Goal: Information Seeking & Learning: Learn about a topic

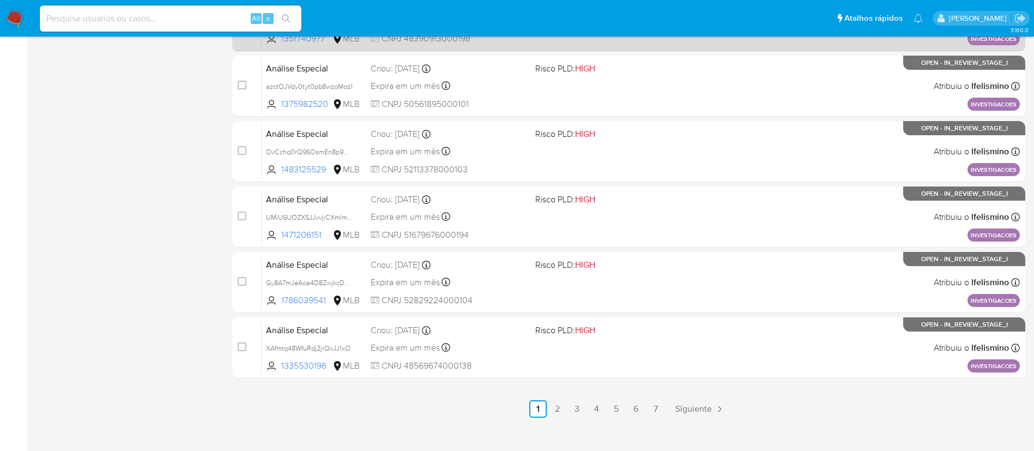
scroll to position [449, 0]
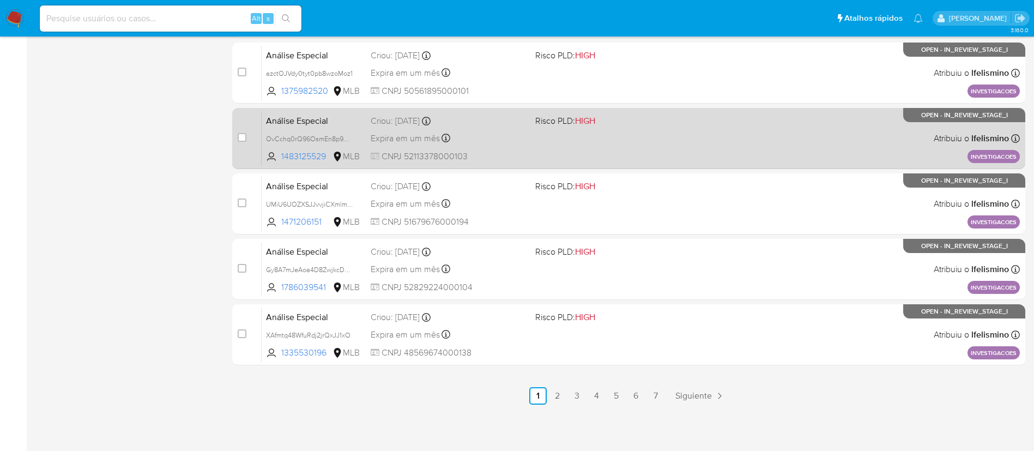
click at [565, 137] on span at bounding box center [613, 138] width 156 height 2
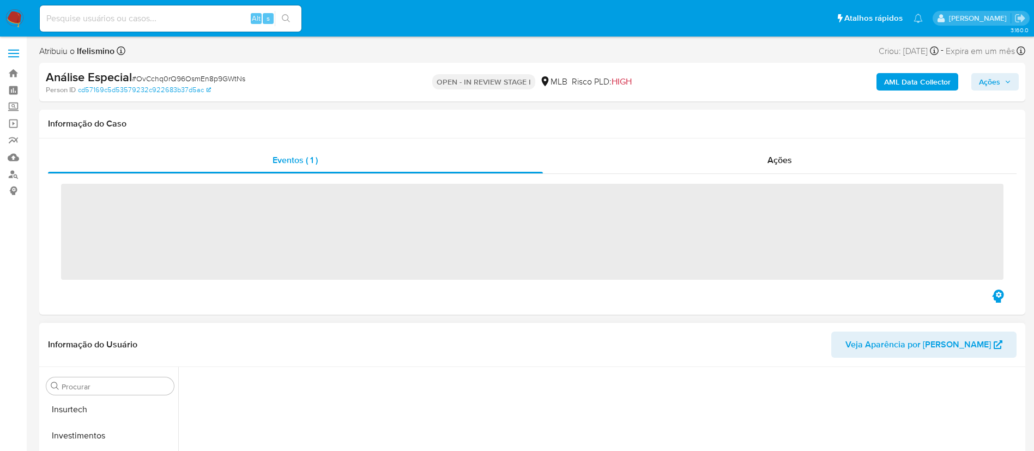
scroll to position [513, 0]
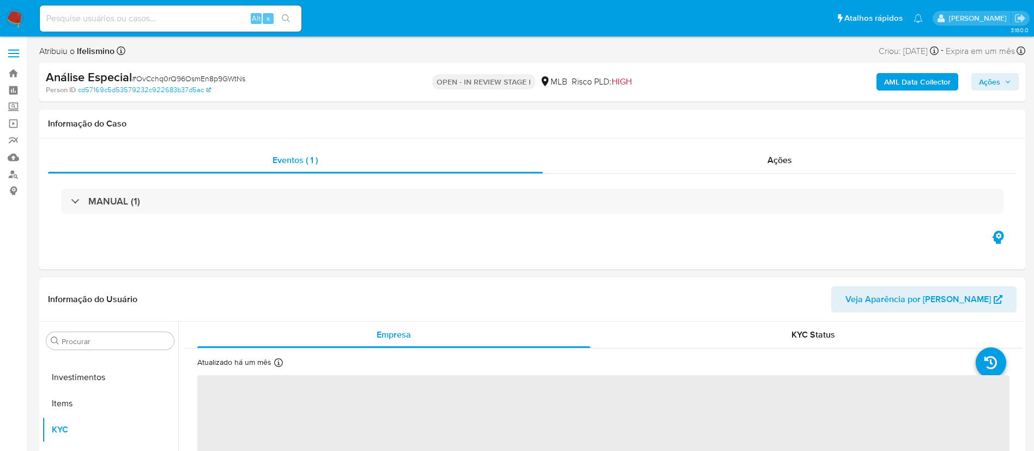
select select "10"
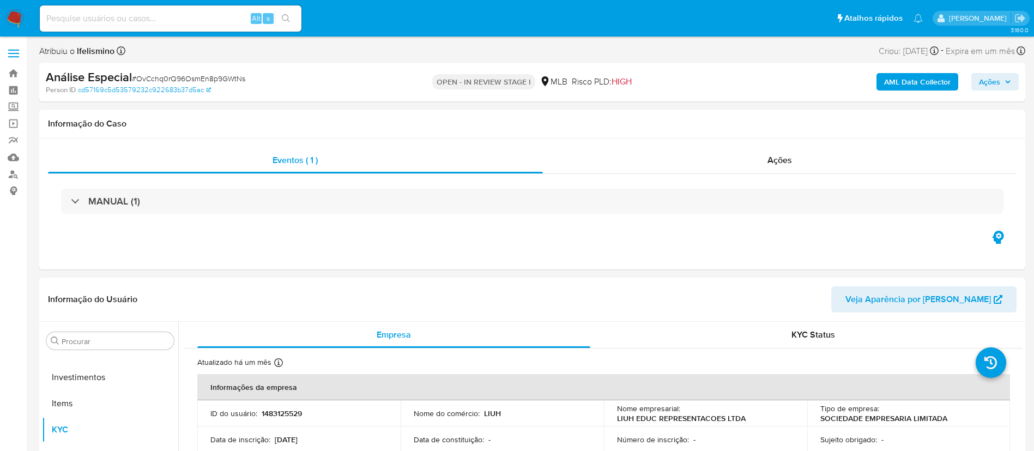
click at [193, 78] on span "# OvCchq0rQ96OsmEn8p9GWtNs" at bounding box center [188, 78] width 113 height 11
copy span "OvCchq0rQ96OsmEn8p9GWtNs"
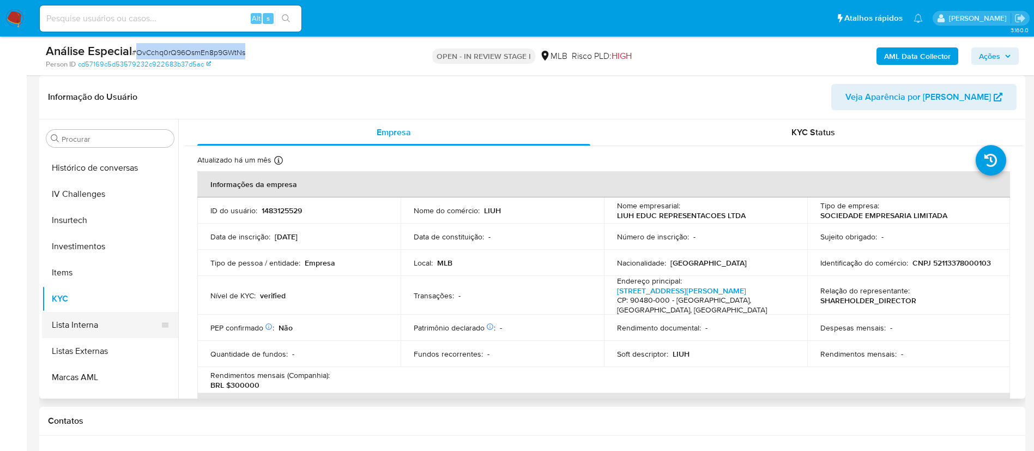
scroll to position [349, 0]
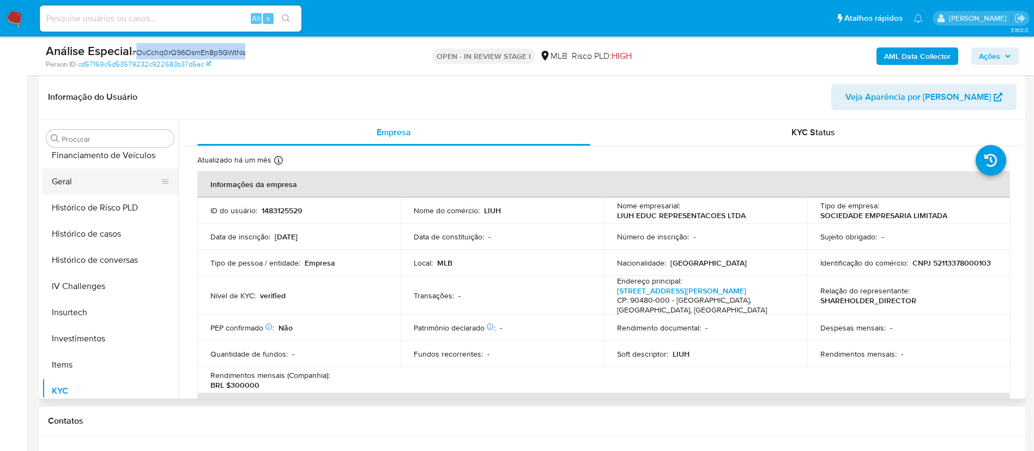
click at [120, 187] on button "Geral" at bounding box center [106, 181] width 128 height 26
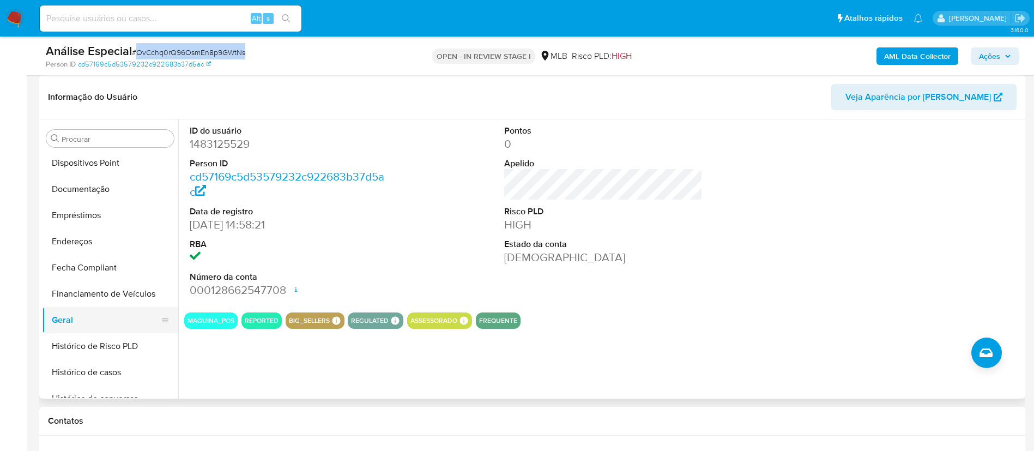
scroll to position [186, 0]
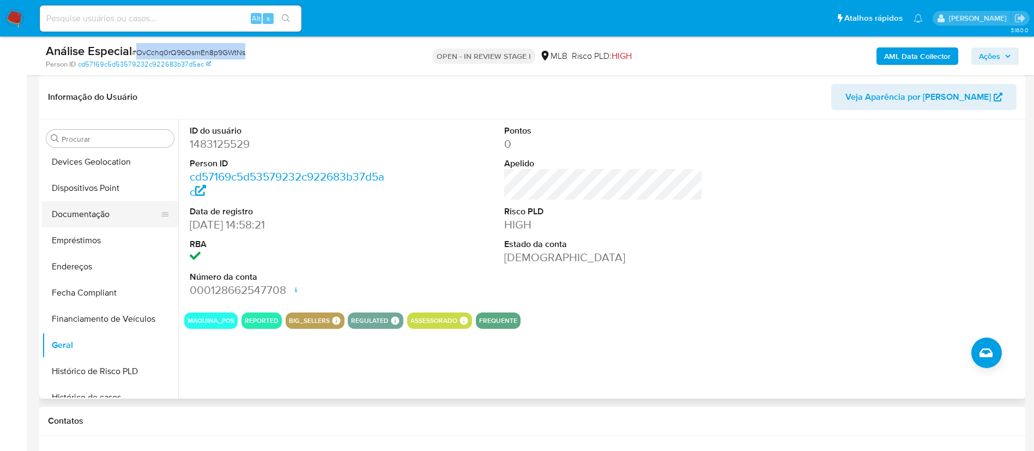
click at [105, 214] on button "Documentação" at bounding box center [106, 214] width 128 height 26
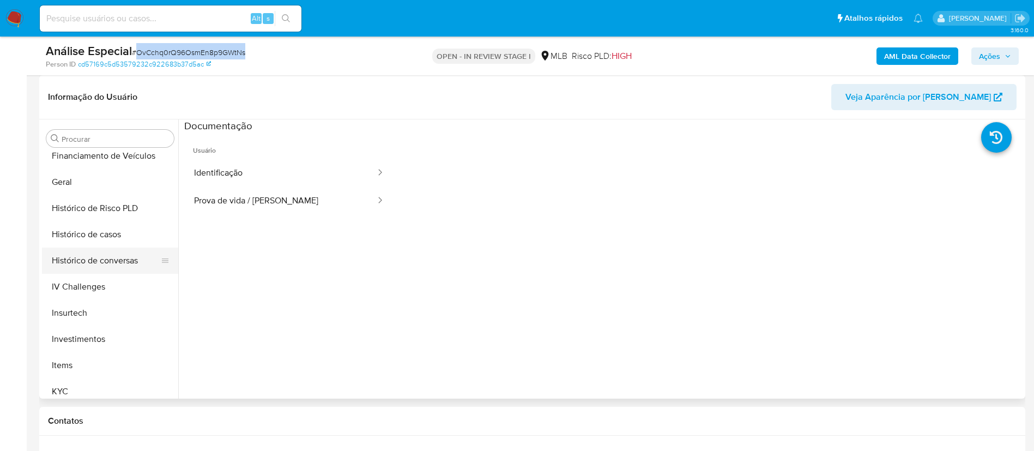
scroll to position [349, 0]
click at [104, 181] on button "Geral" at bounding box center [106, 181] width 128 height 26
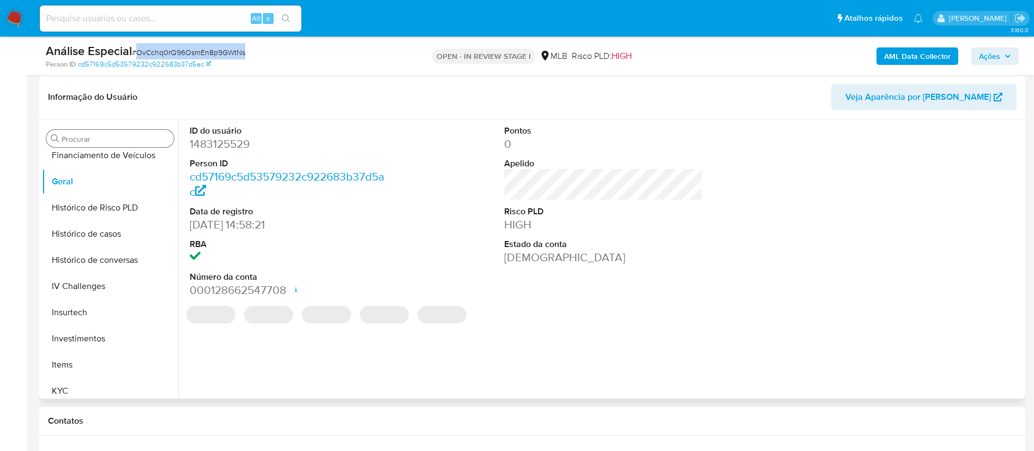
click at [134, 142] on input "Procurar" at bounding box center [116, 139] width 108 height 10
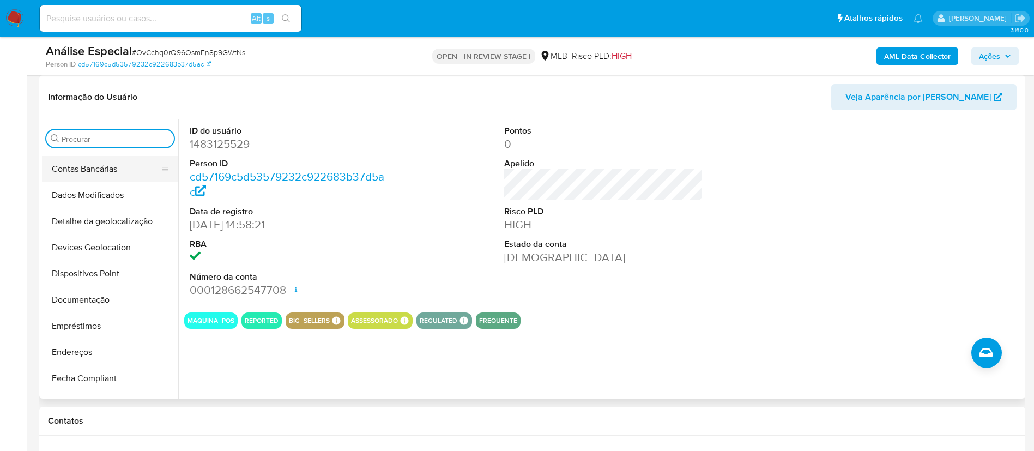
scroll to position [22, 0]
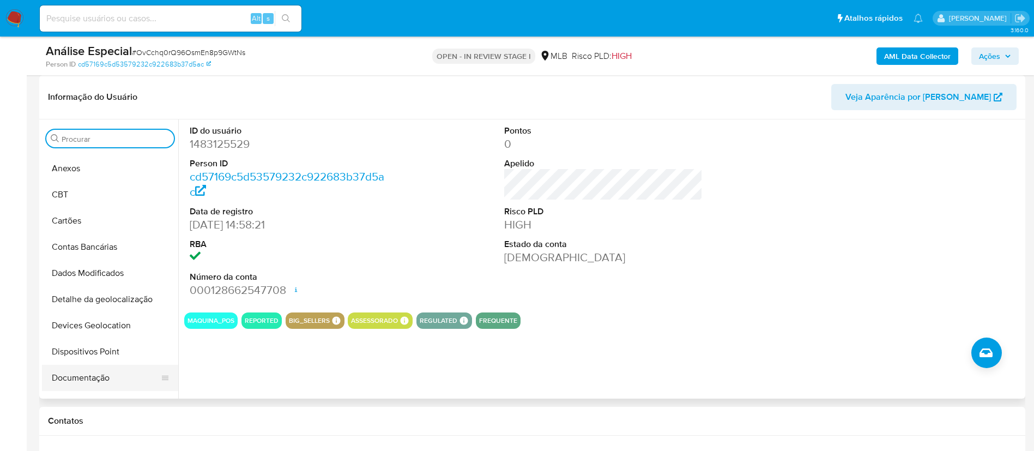
click at [114, 371] on button "Documentação" at bounding box center [106, 378] width 128 height 26
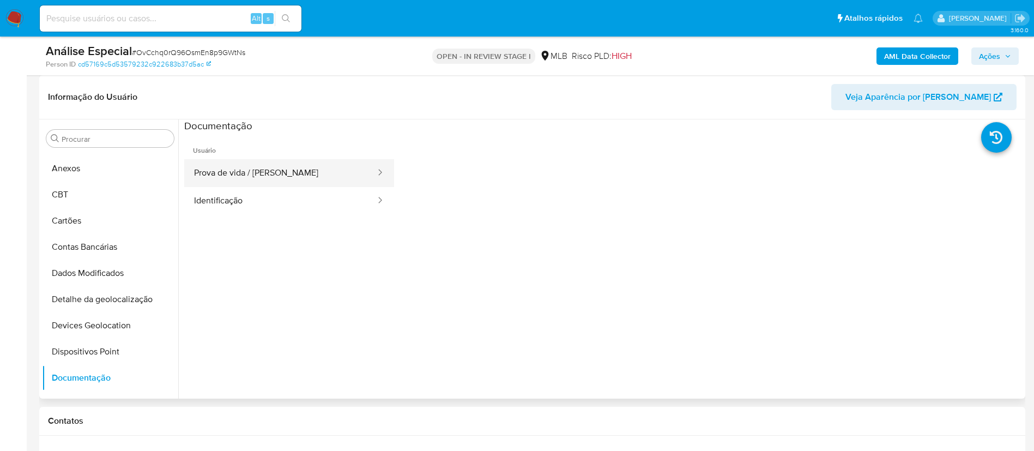
click at [263, 177] on button "Prova de vida / Selfie" at bounding box center [280, 173] width 192 height 28
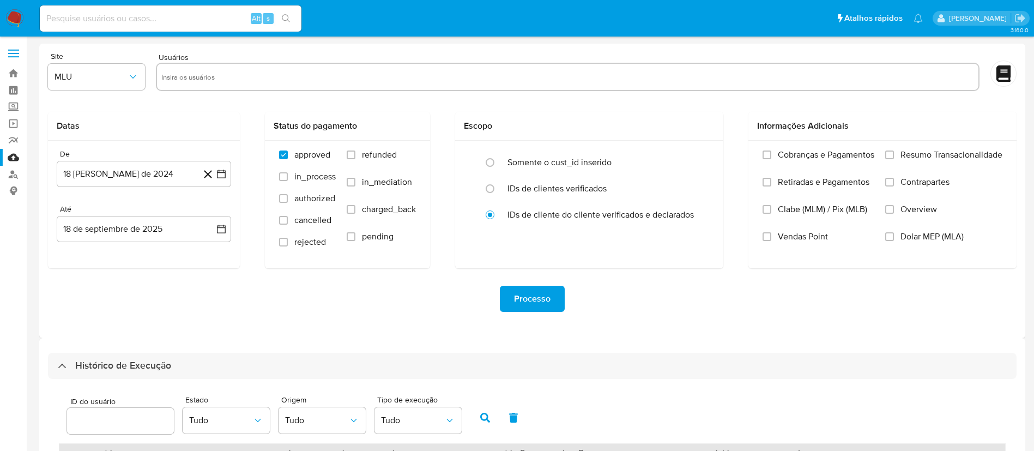
select select "50"
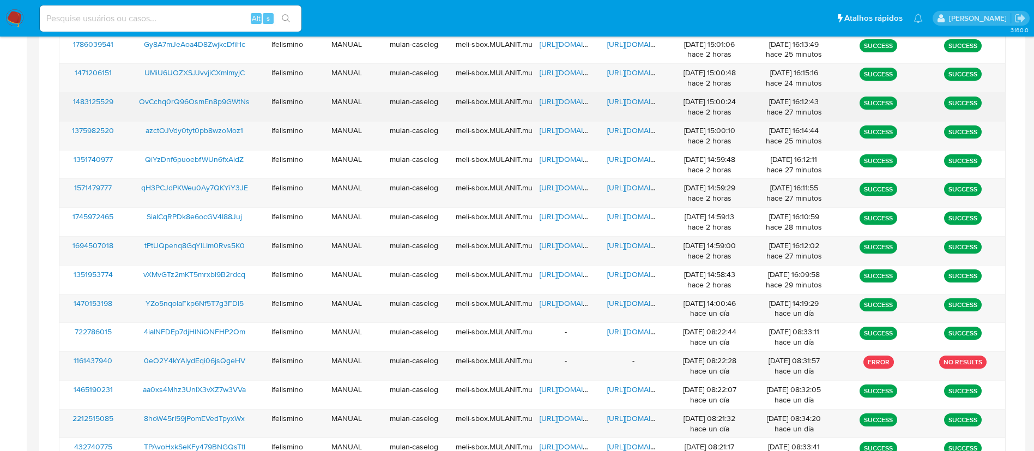
click at [634, 98] on span "[URL][DOMAIN_NAME]" at bounding box center [644, 101] width 75 height 11
click at [562, 104] on span "[URL][DOMAIN_NAME]" at bounding box center [577, 101] width 75 height 11
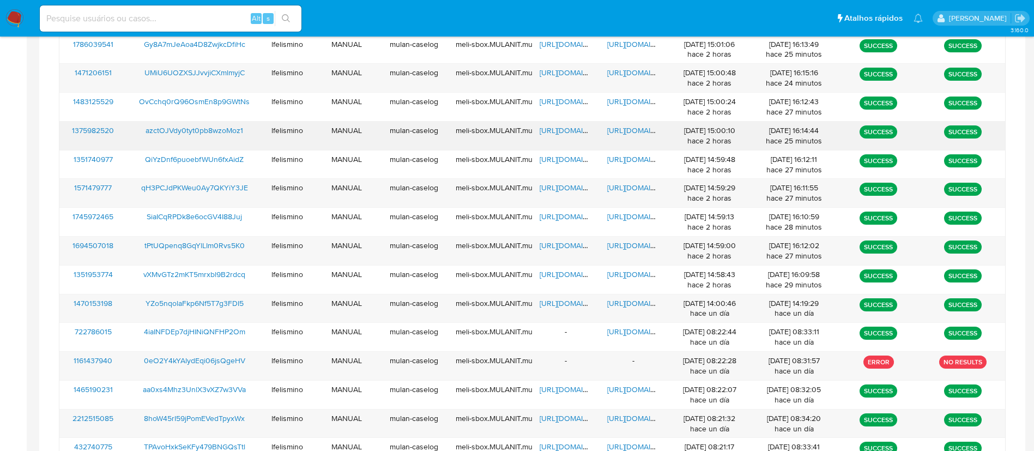
click at [632, 130] on span "[URL][DOMAIN_NAME]" at bounding box center [644, 130] width 75 height 11
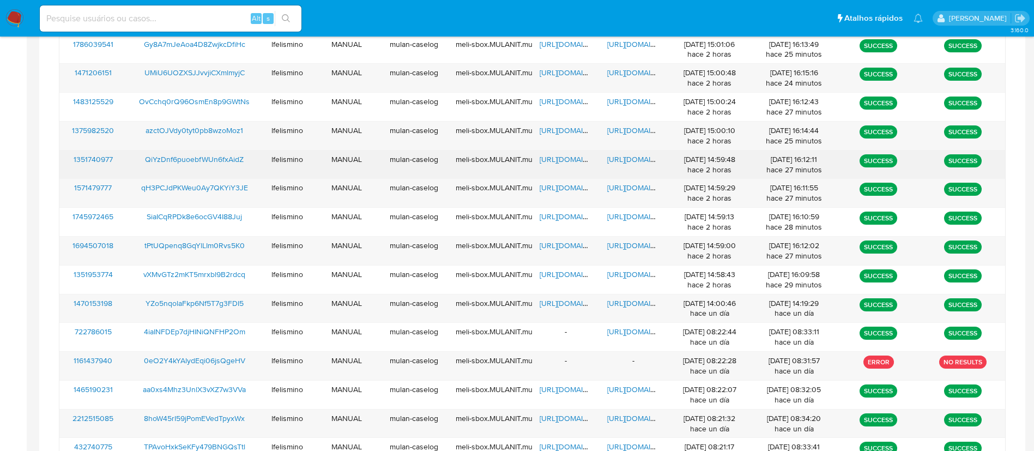
click at [644, 158] on span "[URL][DOMAIN_NAME]" at bounding box center [644, 159] width 75 height 11
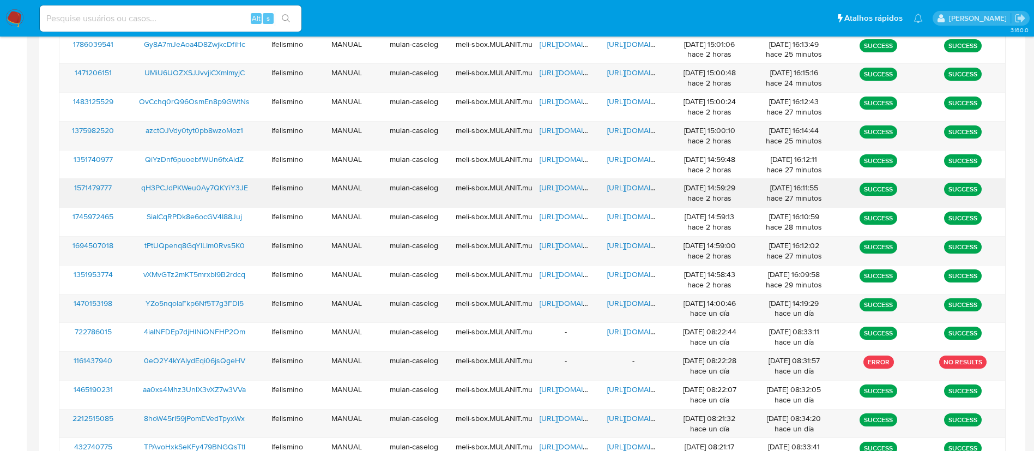
click at [617, 191] on span "[URL][DOMAIN_NAME]" at bounding box center [644, 187] width 75 height 11
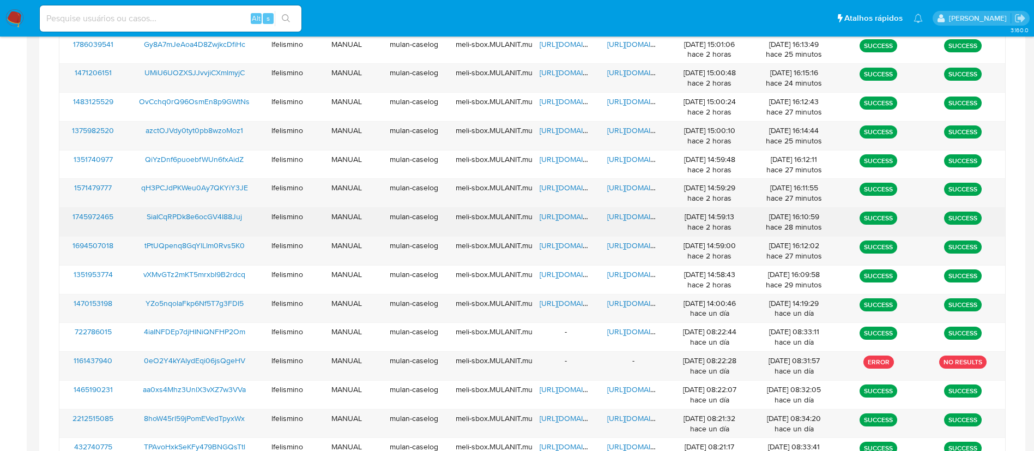
click at [642, 221] on div "[URL][DOMAIN_NAME]" at bounding box center [633, 222] width 68 height 28
click at [641, 215] on span "[URL][DOMAIN_NAME]" at bounding box center [644, 216] width 75 height 11
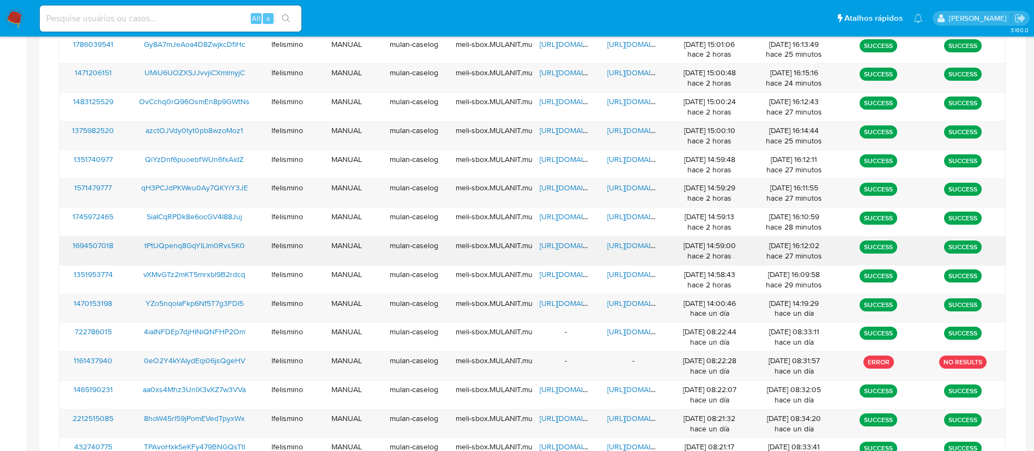
click at [637, 246] on span "[URL][DOMAIN_NAME]" at bounding box center [644, 245] width 75 height 11
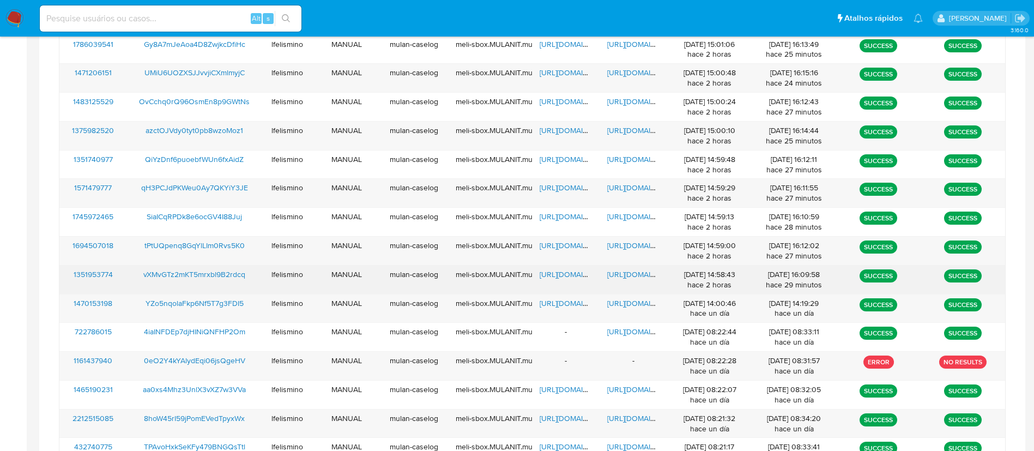
click at [620, 276] on span "[URL][DOMAIN_NAME]" at bounding box center [644, 274] width 75 height 11
